Goal: Information Seeking & Learning: Learn about a topic

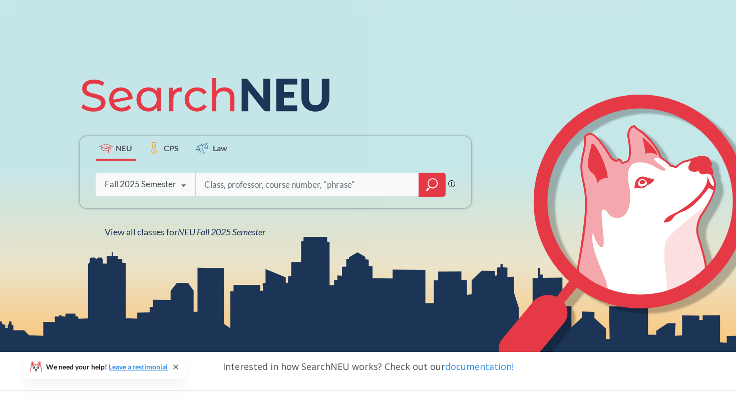
scroll to position [80, 0]
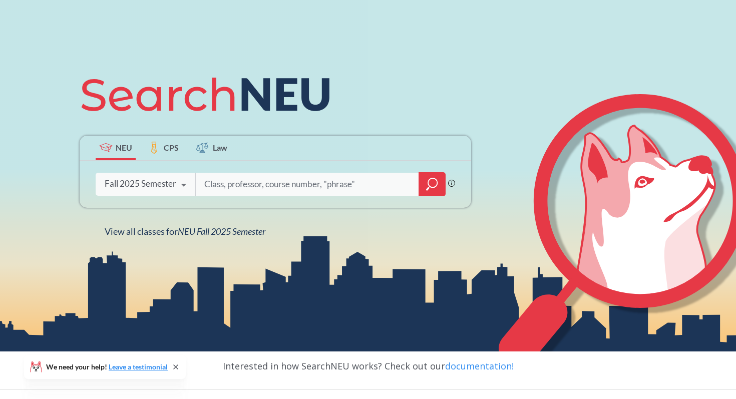
click at [435, 189] on icon "magnifying glass" at bounding box center [432, 184] width 12 height 14
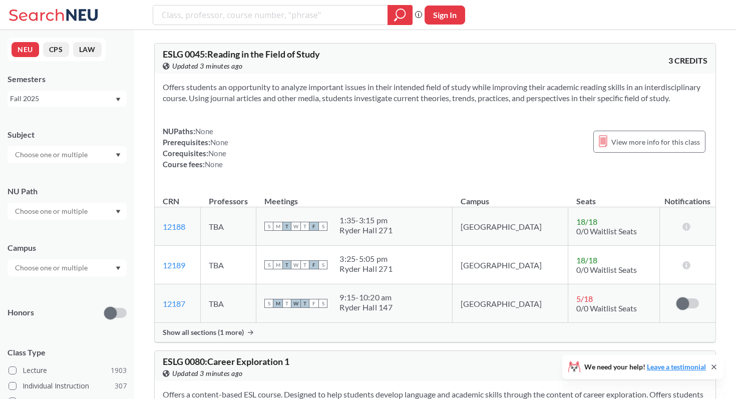
click at [53, 155] on input "text" at bounding box center [52, 155] width 84 height 12
click at [45, 210] on p "Industrial Engineering" at bounding box center [69, 212] width 113 height 10
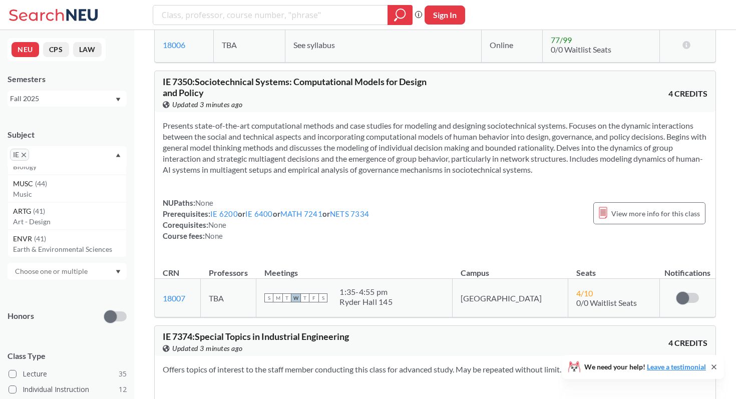
scroll to position [519, 0]
click at [22, 154] on icon "X to remove pill" at bounding box center [24, 155] width 5 height 5
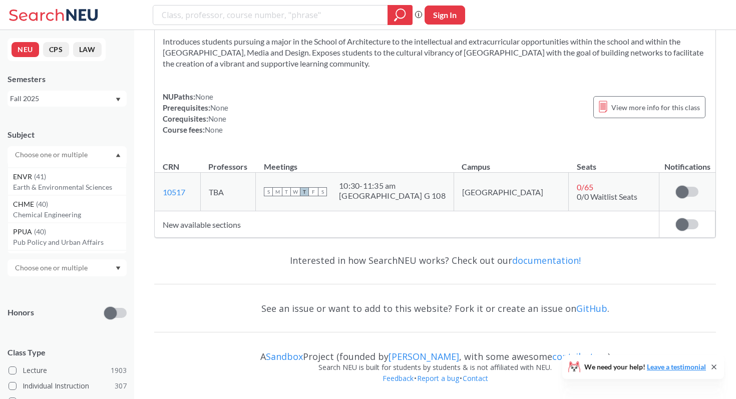
scroll to position [9550, 0]
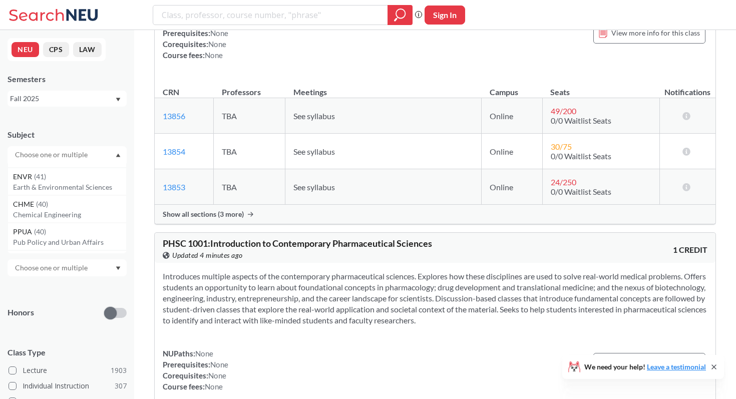
click at [63, 155] on input "text" at bounding box center [52, 155] width 84 height 12
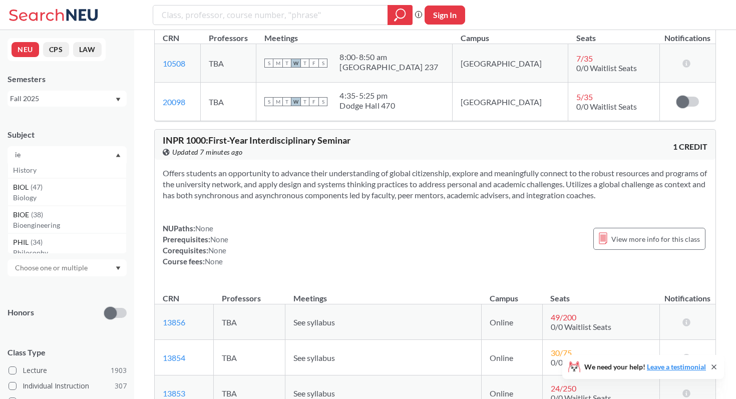
scroll to position [0, 0]
type input "ie"
click at [47, 180] on p "Industrial Engineering" at bounding box center [69, 183] width 113 height 10
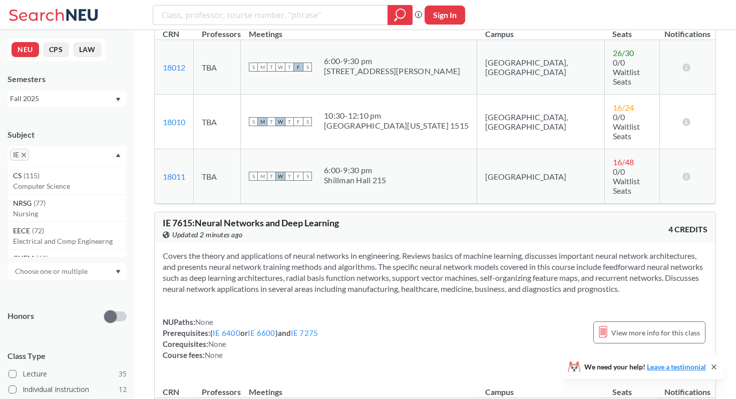
scroll to position [10274, 0]
